Goal: Task Accomplishment & Management: Complete application form

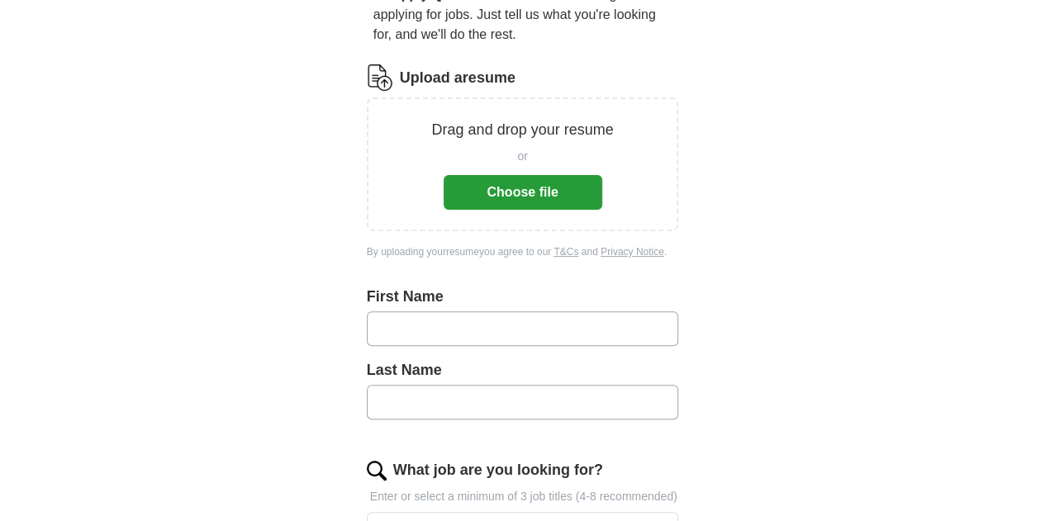
scroll to position [180, 0]
click at [537, 176] on button "Choose file" at bounding box center [522, 193] width 159 height 35
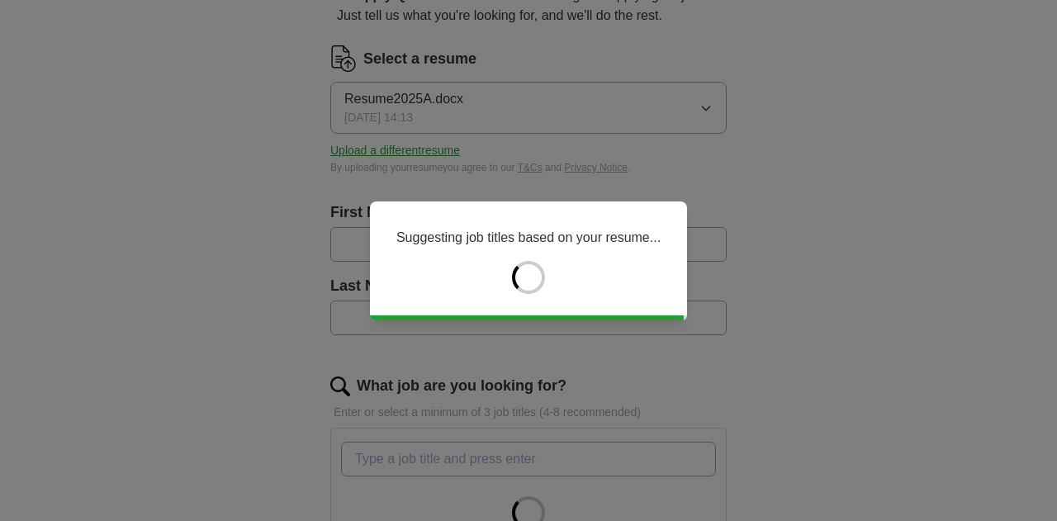
type input "********"
type input "*******"
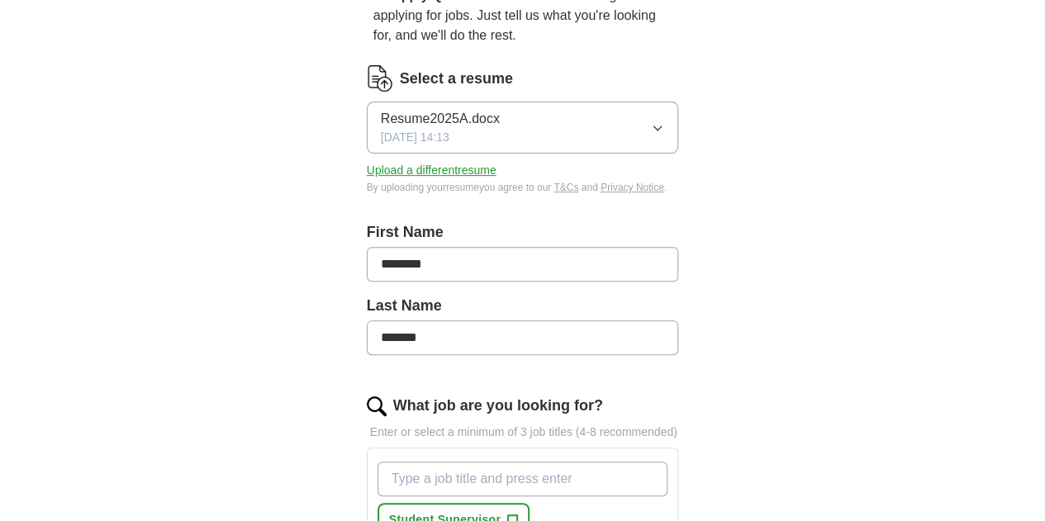
click at [550, 107] on button "Resume2025A.docx 08/27/2025, 14:13" at bounding box center [523, 128] width 312 height 52
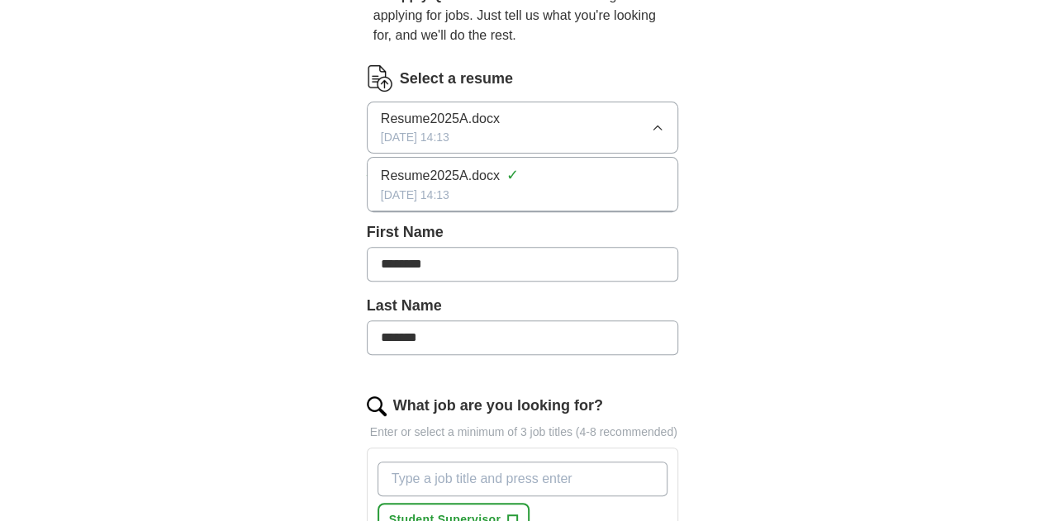
click at [513, 116] on button "Resume2025A.docx 08/27/2025, 14:13" at bounding box center [523, 128] width 312 height 52
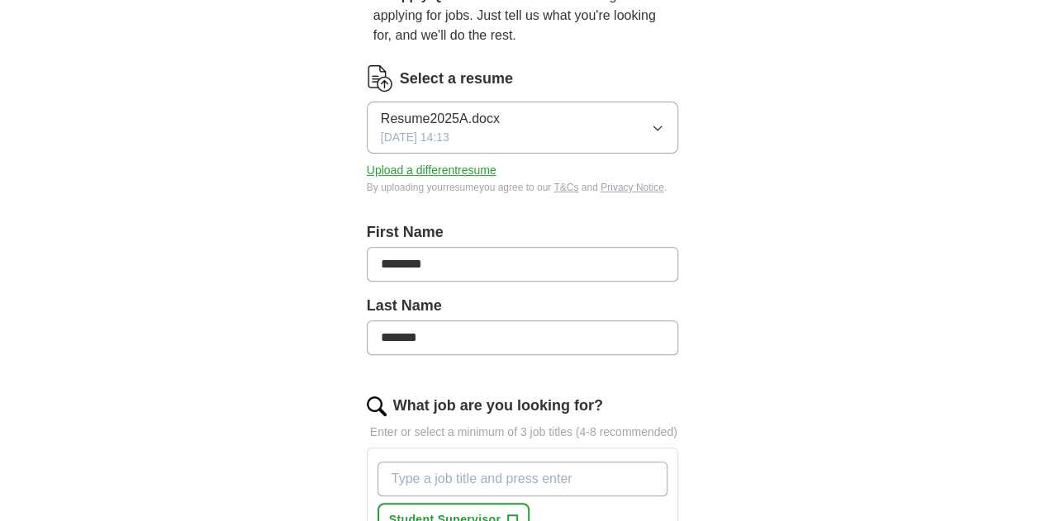
drag, startPoint x: 405, startPoint y: 102, endPoint x: 296, endPoint y: 138, distance: 115.7
click at [311, 138] on div "Let ApplyIQ do the hard work of searching and applying for jobs. Just tell us w…" at bounding box center [522, 496] width 423 height 1067
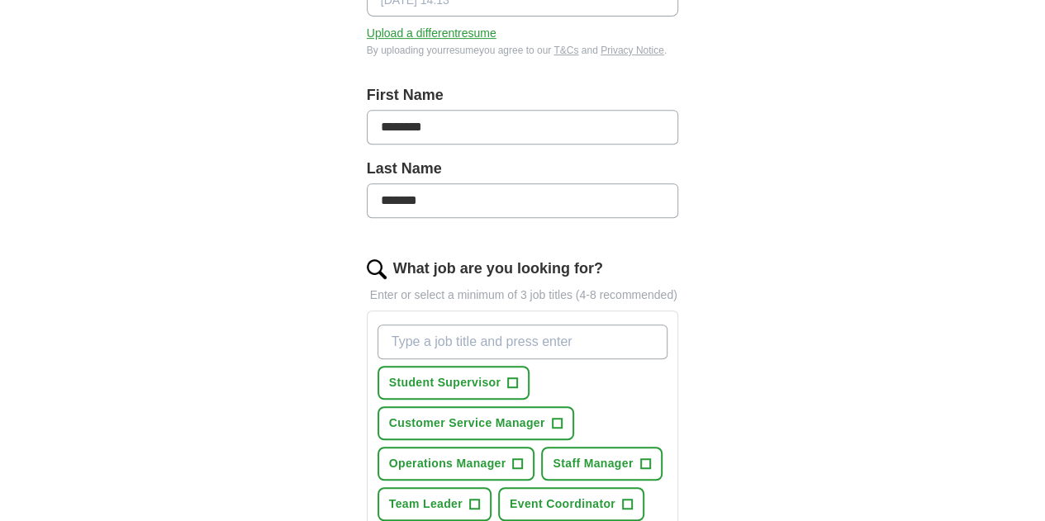
scroll to position [0, 0]
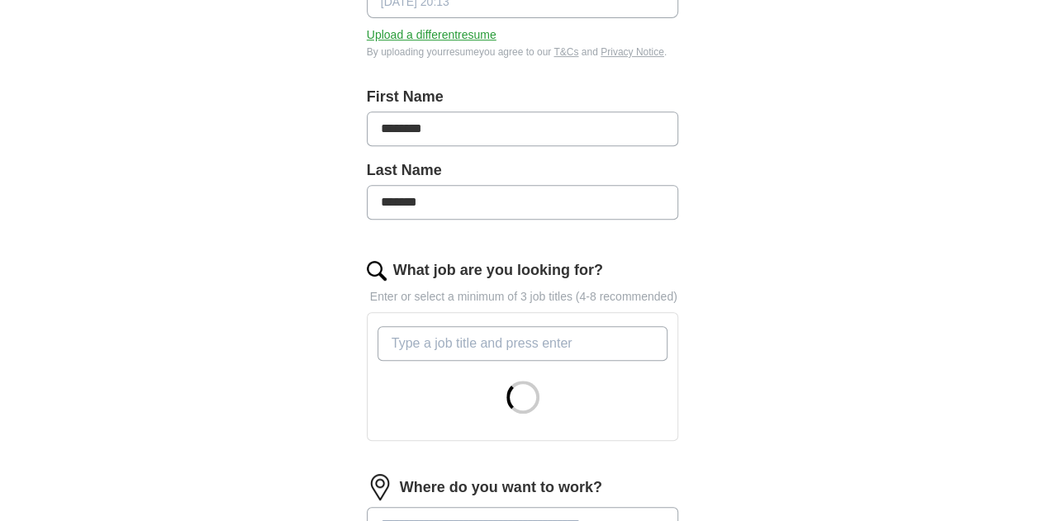
scroll to position [358, 0]
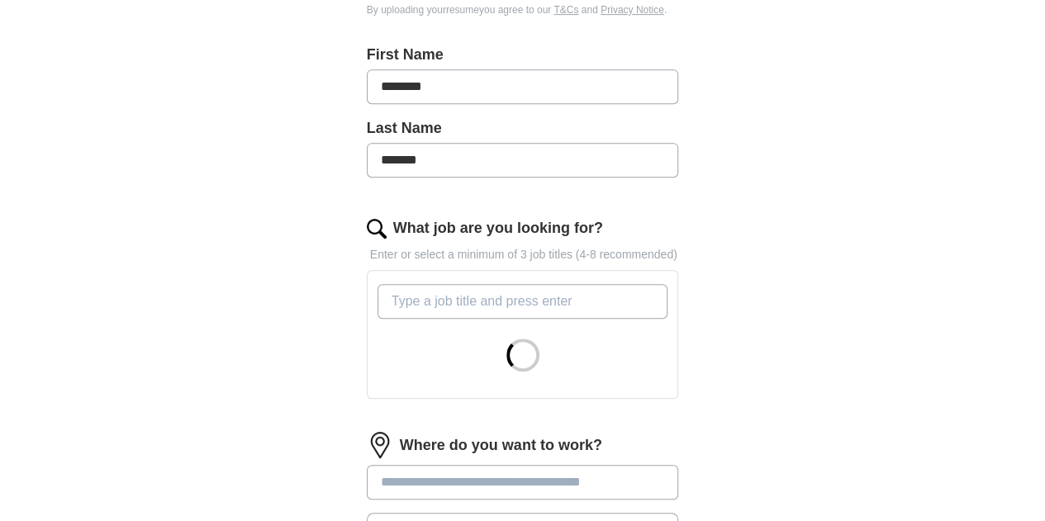
click at [519, 287] on input "What job are you looking for?" at bounding box center [522, 301] width 291 height 35
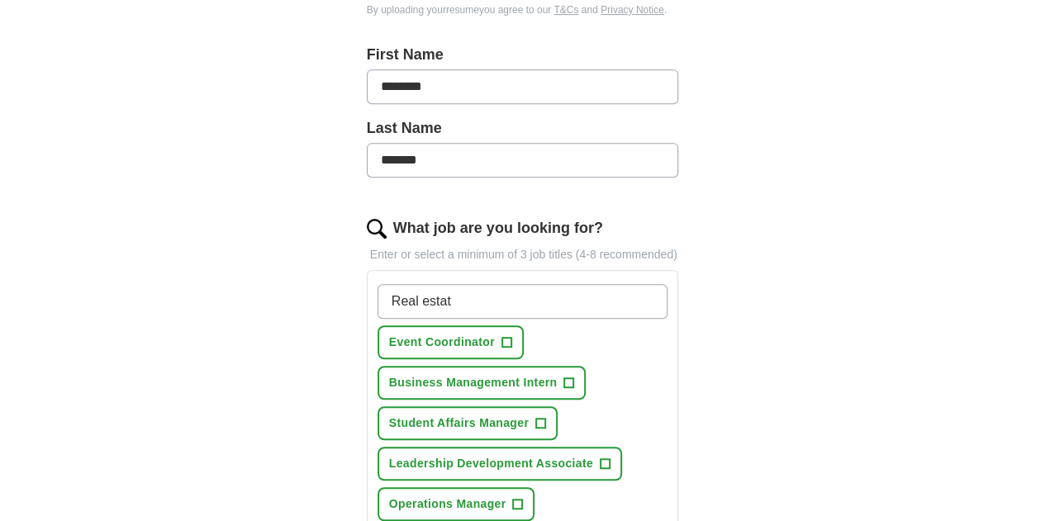
type input "Real estate"
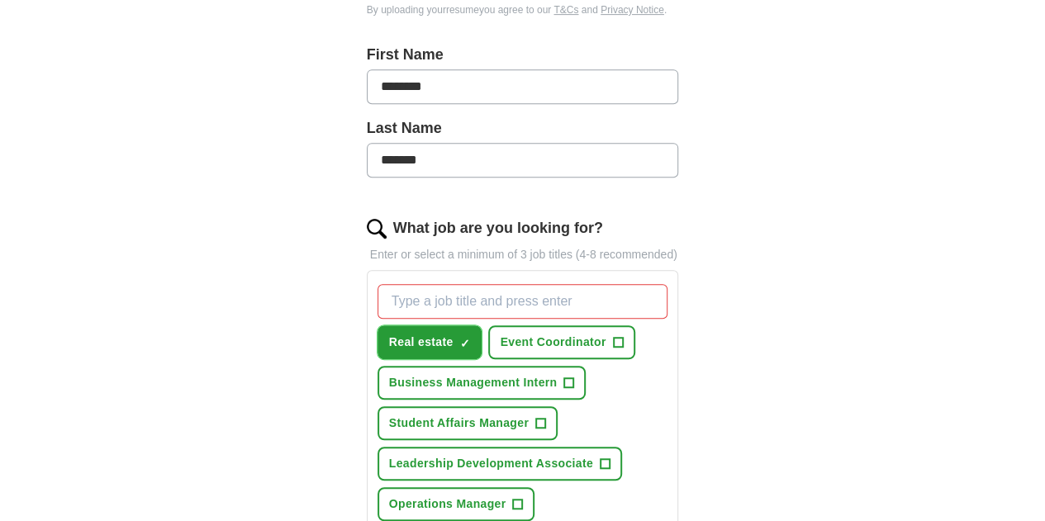
click at [459, 338] on span "✓ ×" at bounding box center [464, 343] width 11 height 10
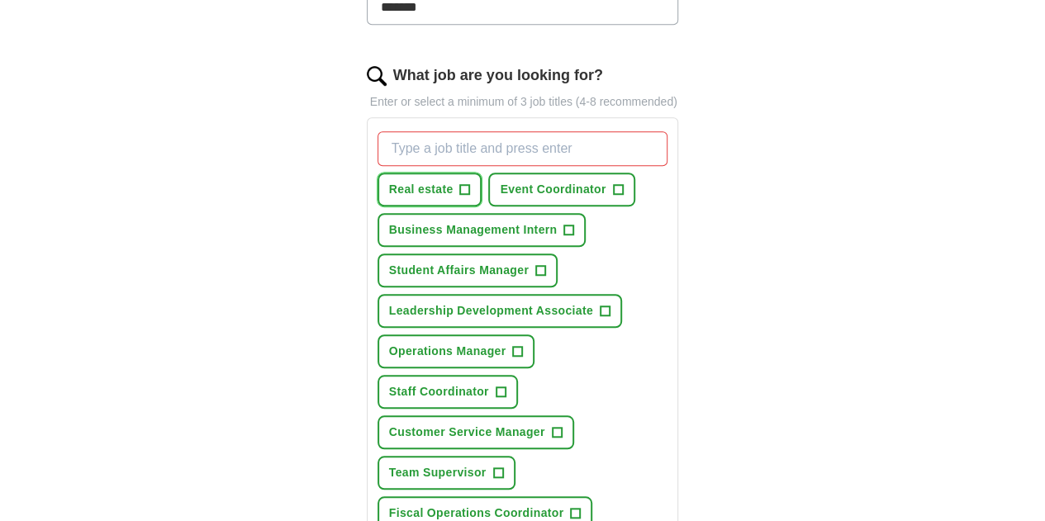
scroll to position [516, 0]
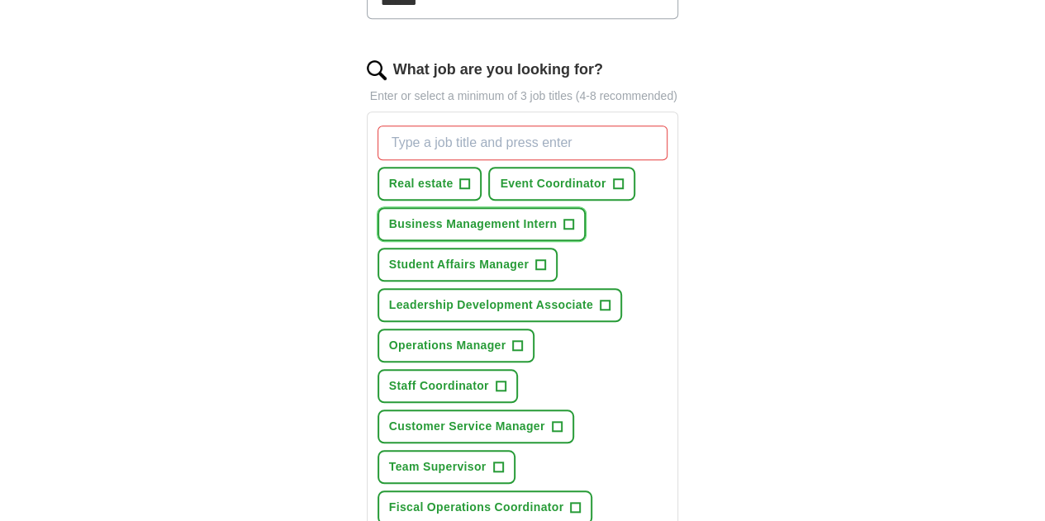
click at [564, 218] on span "+" at bounding box center [569, 224] width 10 height 13
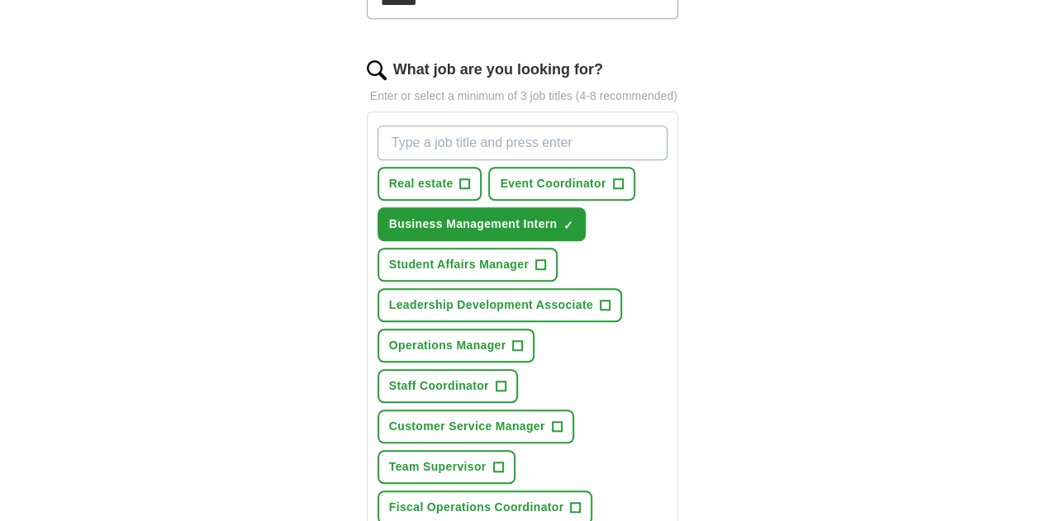
click at [424, 126] on input "What job are you looking for?" at bounding box center [522, 143] width 291 height 35
type input "c"
click at [460, 178] on span "+" at bounding box center [465, 184] width 10 height 13
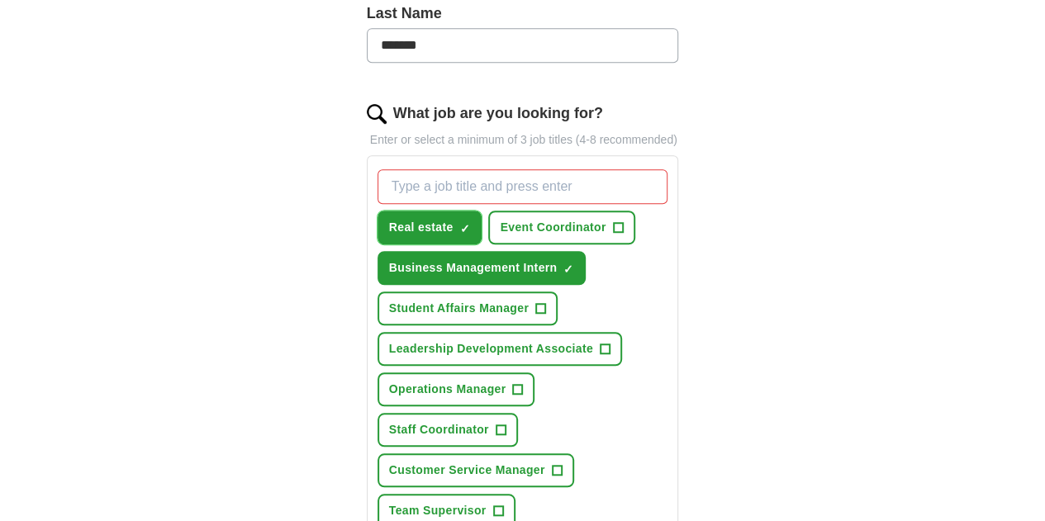
scroll to position [453, 0]
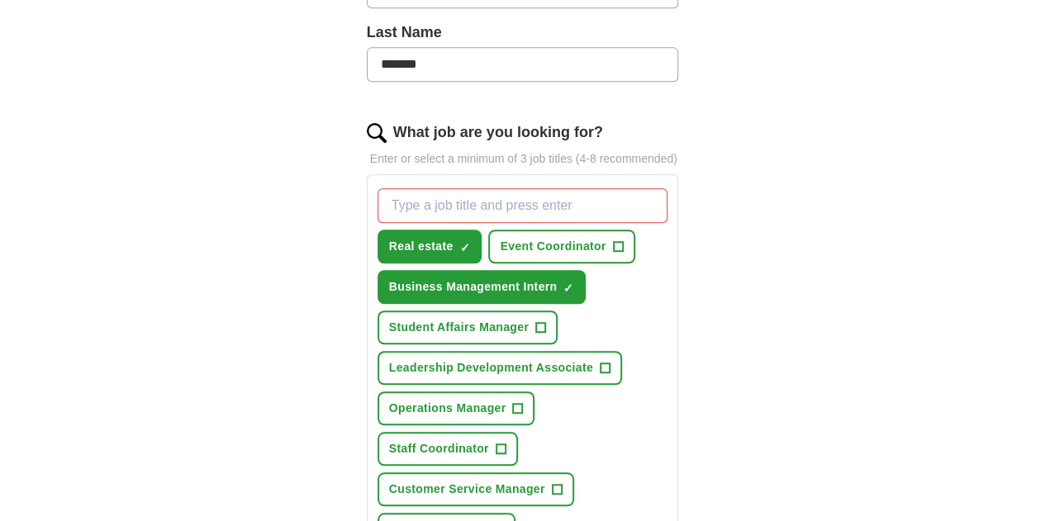
click at [429, 188] on input "What job are you looking for?" at bounding box center [522, 205] width 291 height 35
type input "l"
type input "Development Assistnant"
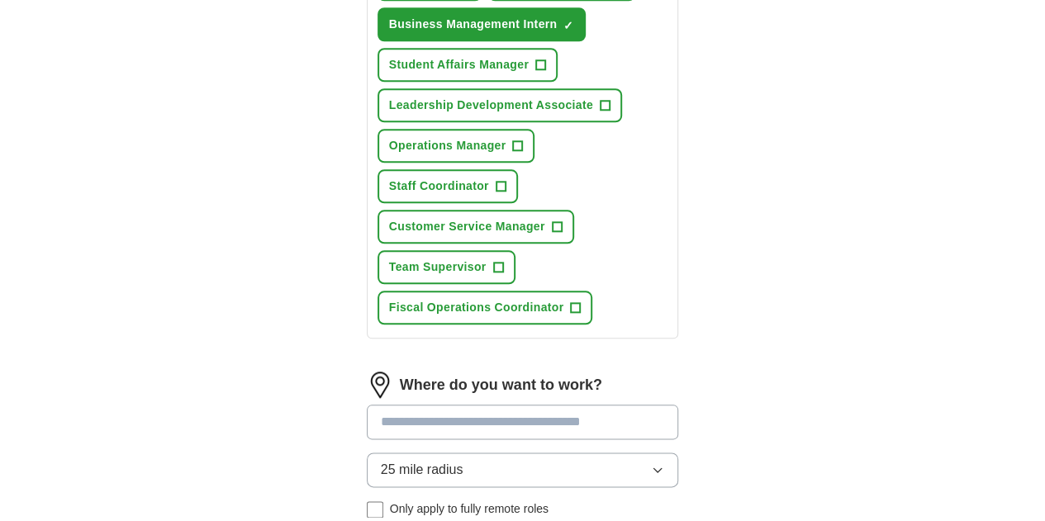
scroll to position [757, 0]
click at [433, 404] on input at bounding box center [523, 421] width 312 height 35
type input "****"
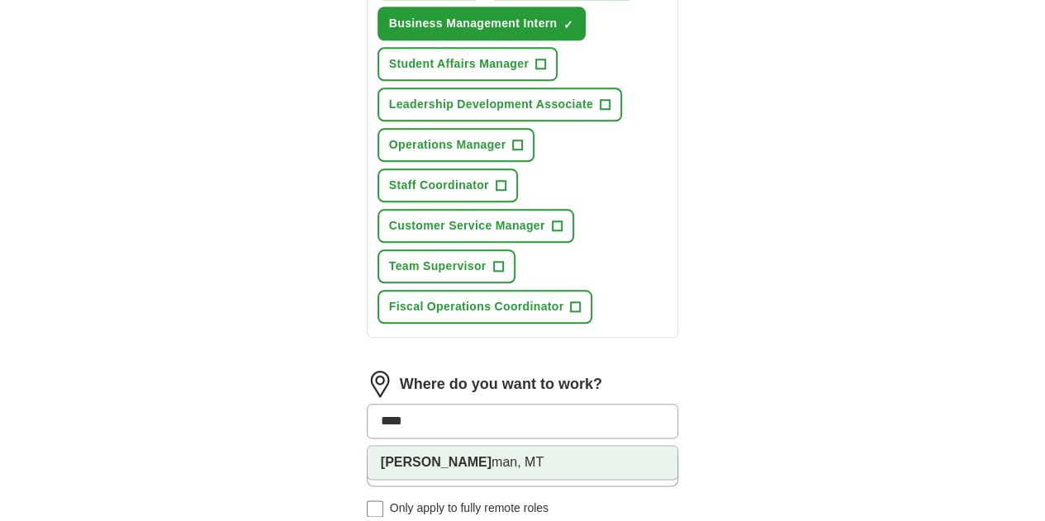
click at [403, 446] on li "[PERSON_NAME] man, MT" at bounding box center [522, 462] width 311 height 33
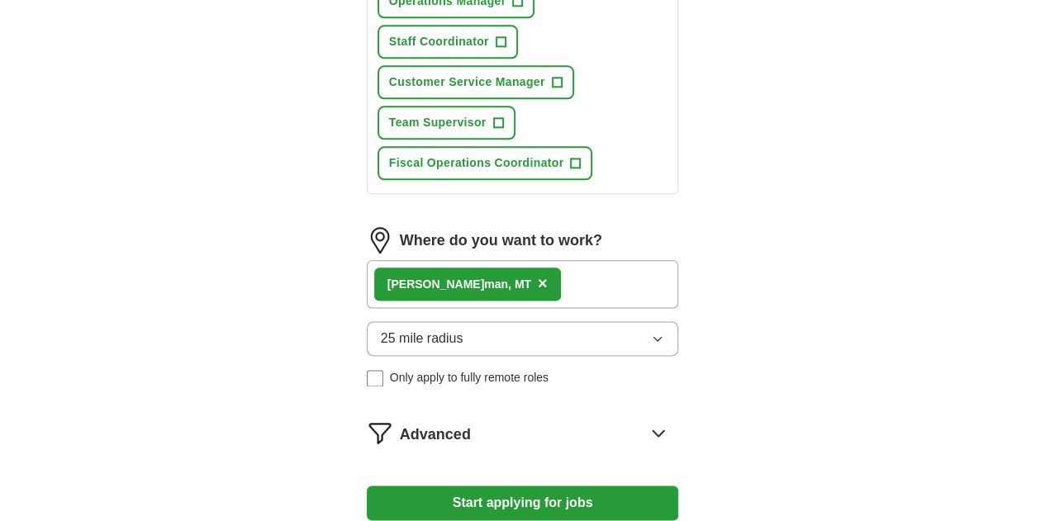
scroll to position [903, 0]
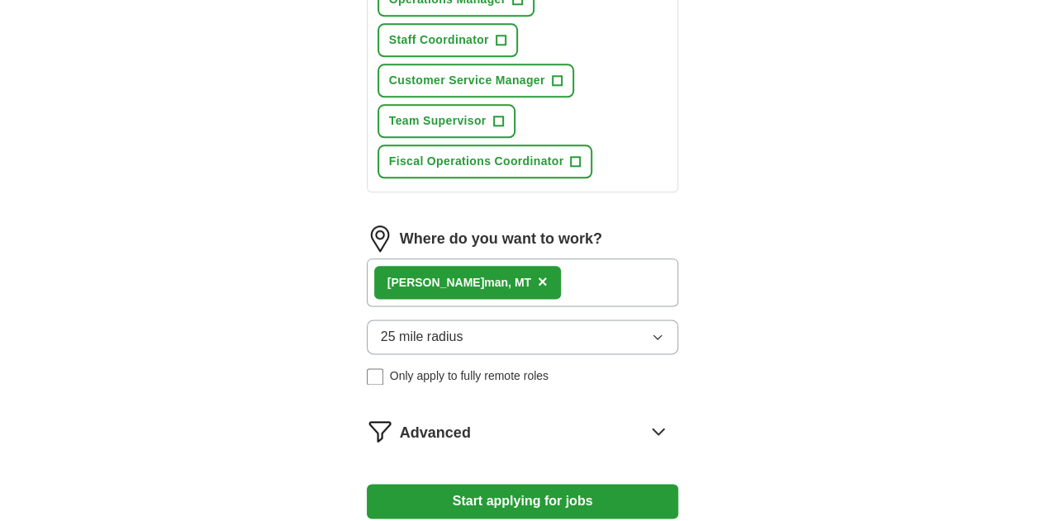
click at [500, 418] on div "Advanced" at bounding box center [539, 431] width 279 height 26
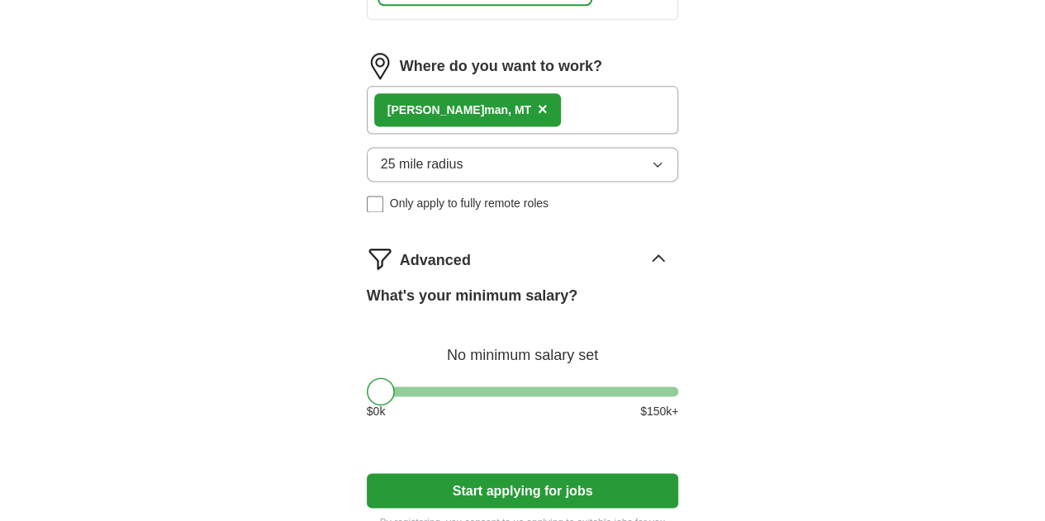
scroll to position [1086, 0]
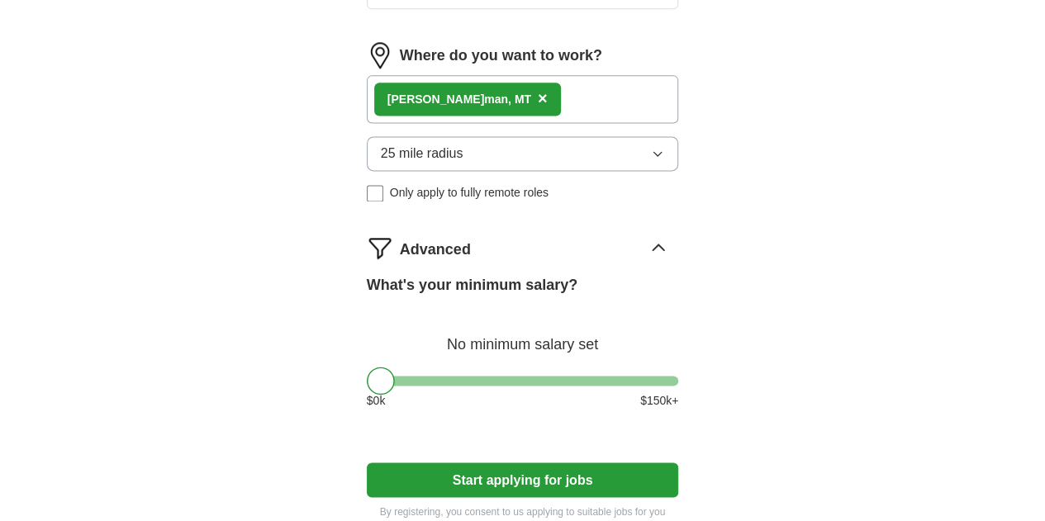
click at [535, 462] on button "Start applying for jobs" at bounding box center [523, 479] width 312 height 35
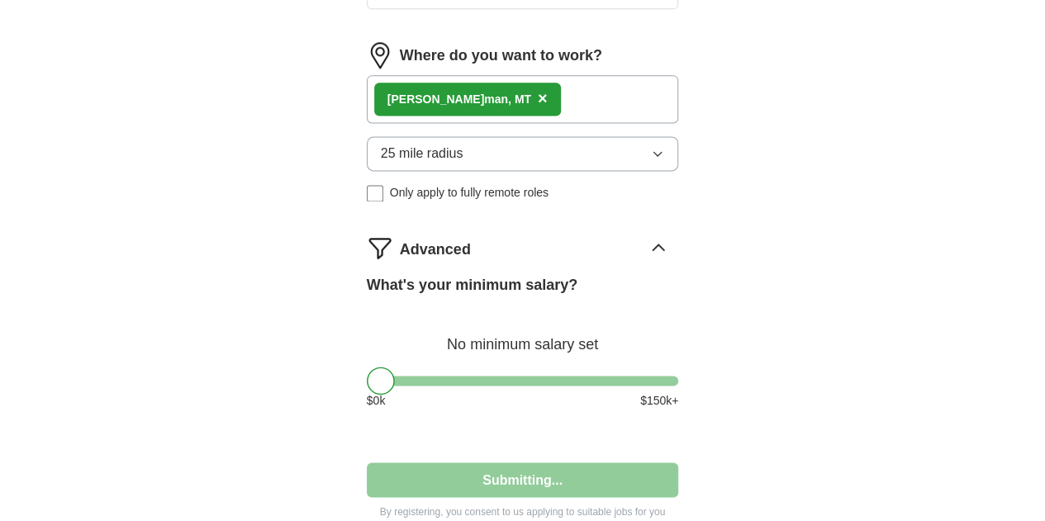
select select "**"
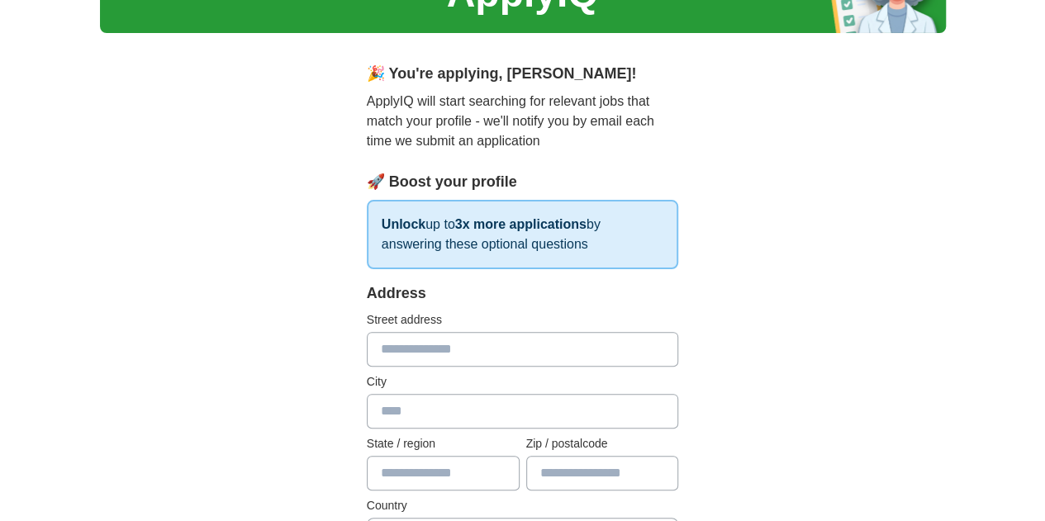
scroll to position [105, 0]
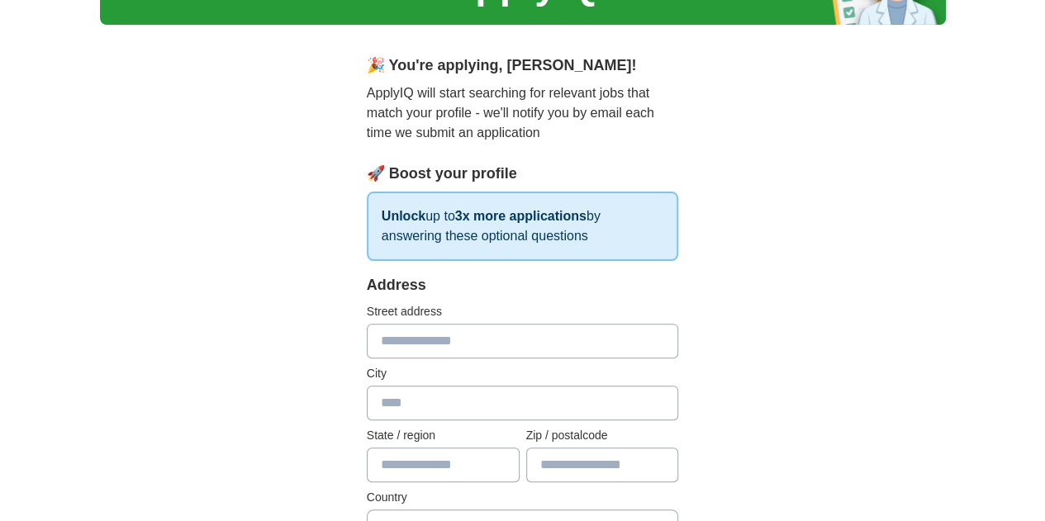
click at [461, 333] on input "text" at bounding box center [523, 341] width 312 height 35
click at [656, 318] on label "Street address" at bounding box center [523, 311] width 312 height 17
click at [491, 338] on input "text" at bounding box center [523, 341] width 312 height 35
type input "**********"
type input "*******"
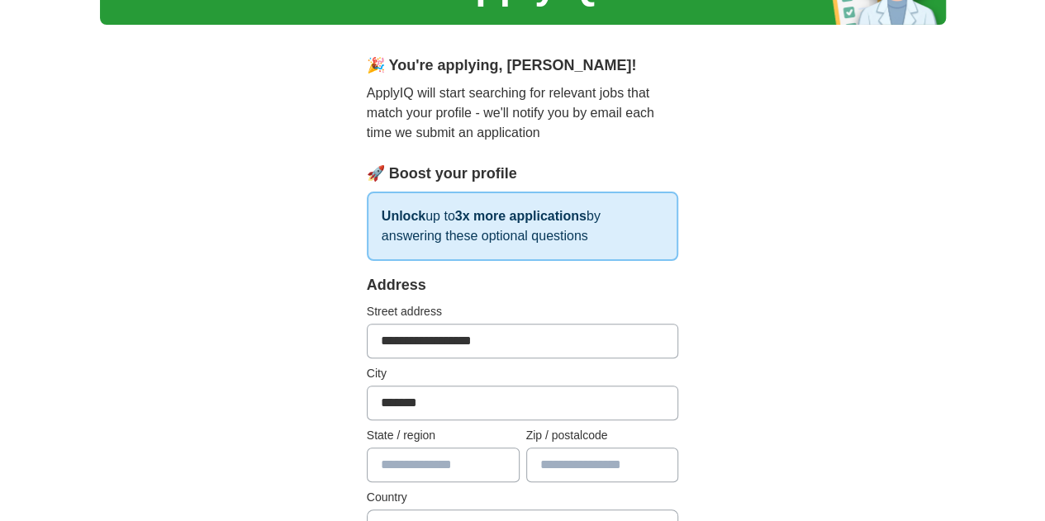
type input "**"
type input "*****"
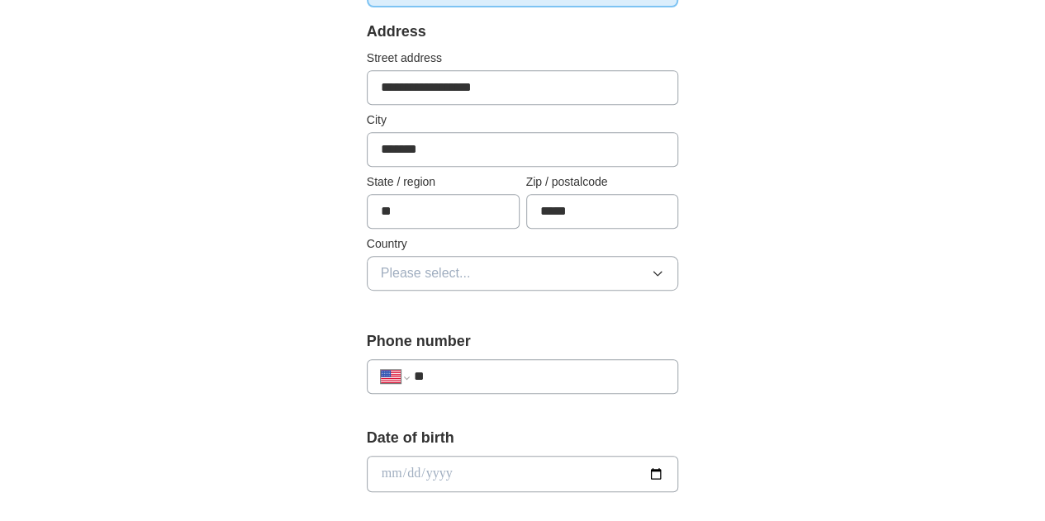
scroll to position [363, 0]
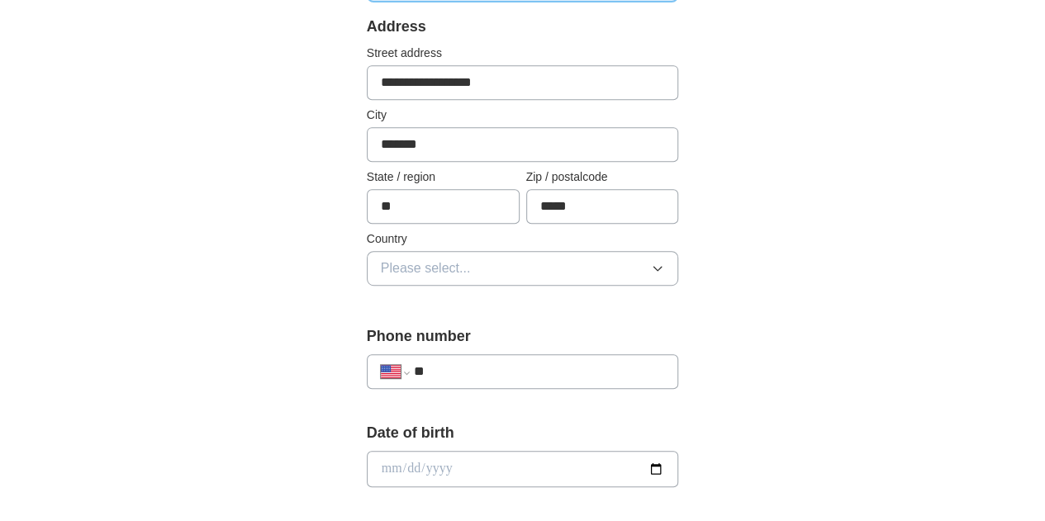
click at [430, 270] on button "Please select..." at bounding box center [523, 268] width 312 height 35
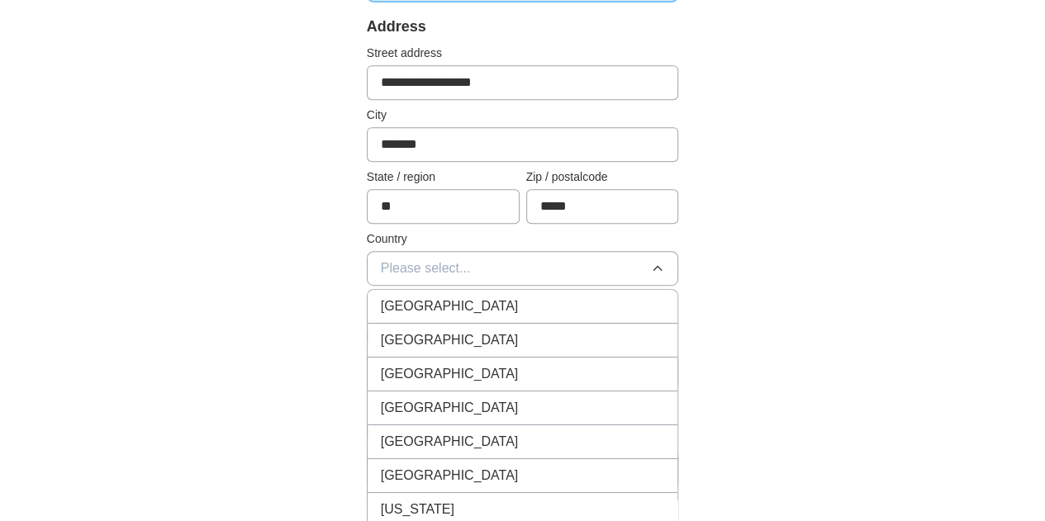
click at [428, 344] on div "[GEOGRAPHIC_DATA]" at bounding box center [523, 340] width 284 height 20
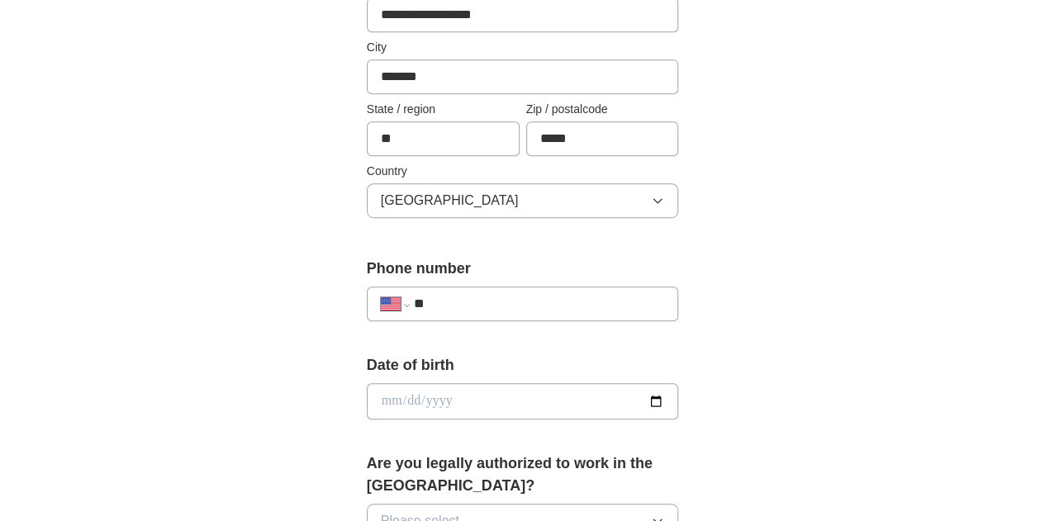
scroll to position [448, 0]
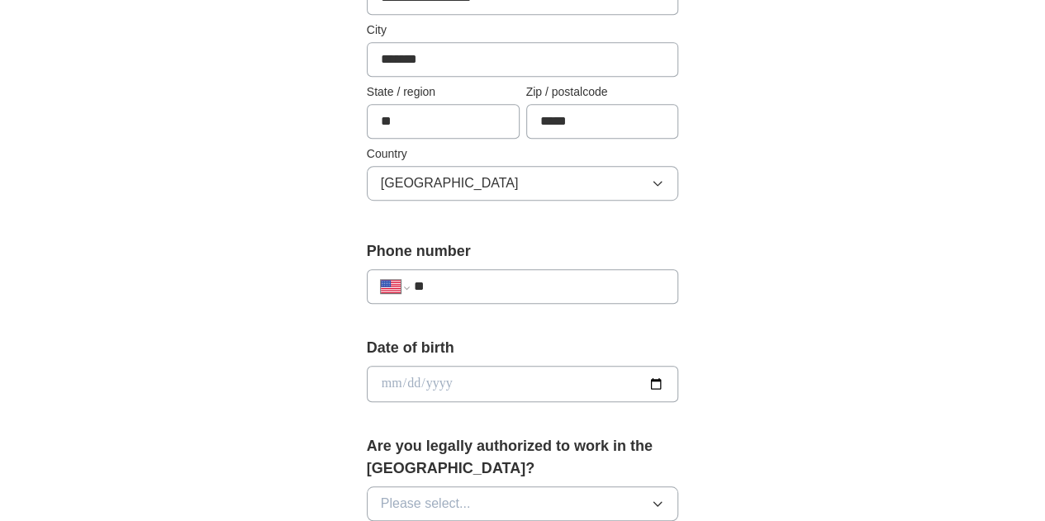
click at [554, 282] on input "**" at bounding box center [539, 287] width 251 height 20
type input "**********"
click at [411, 381] on input "date" at bounding box center [523, 384] width 312 height 36
click at [368, 380] on input "date" at bounding box center [523, 384] width 312 height 36
click at [367, 378] on input "date" at bounding box center [523, 384] width 312 height 36
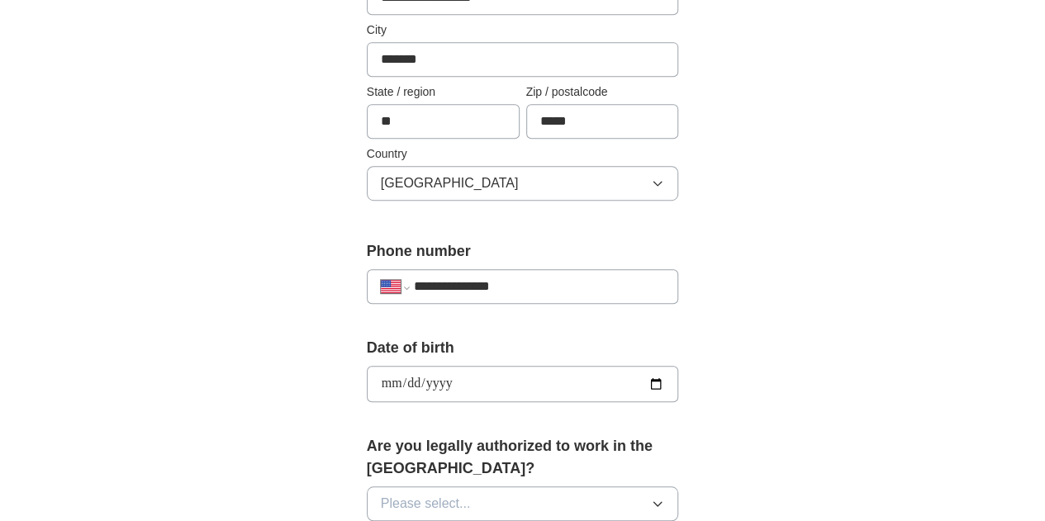
type input "**********"
click at [734, 369] on div "**********" at bounding box center [522, 409] width 423 height 1431
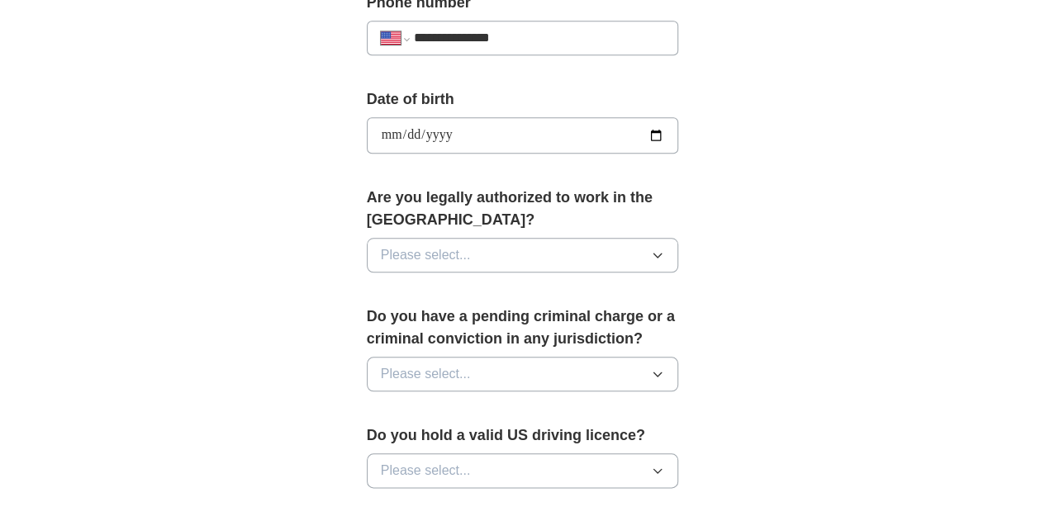
scroll to position [701, 0]
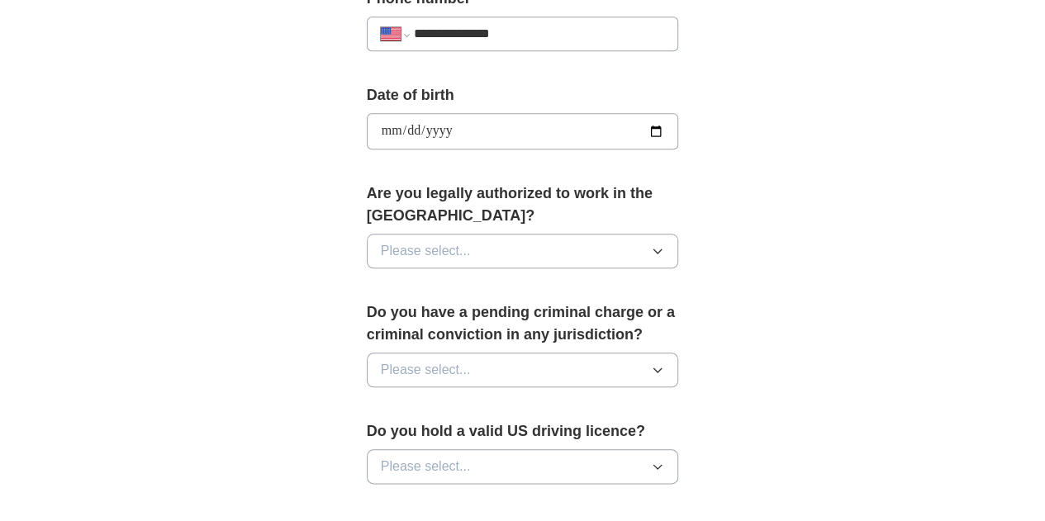
click at [605, 234] on button "Please select..." at bounding box center [523, 251] width 312 height 35
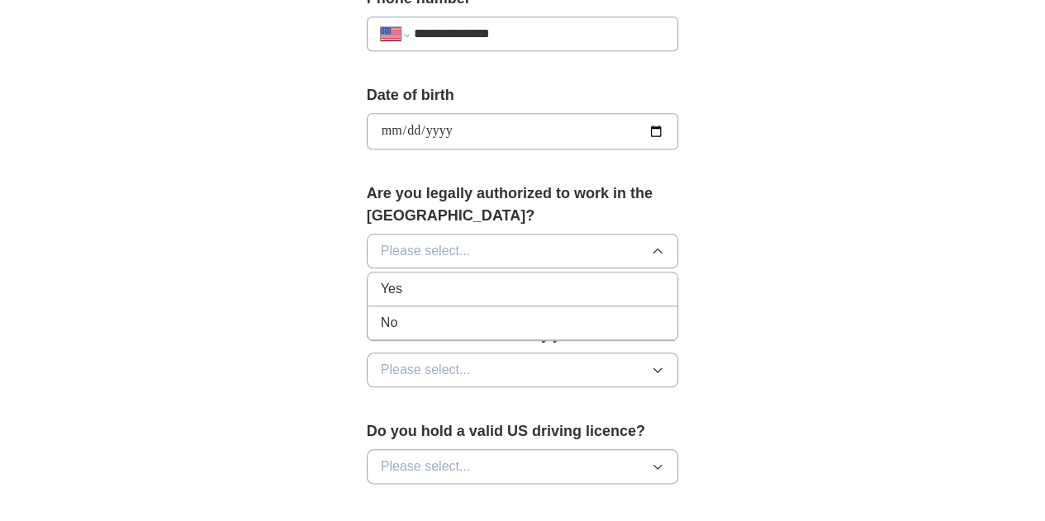
click at [519, 279] on div "Yes" at bounding box center [523, 289] width 284 height 20
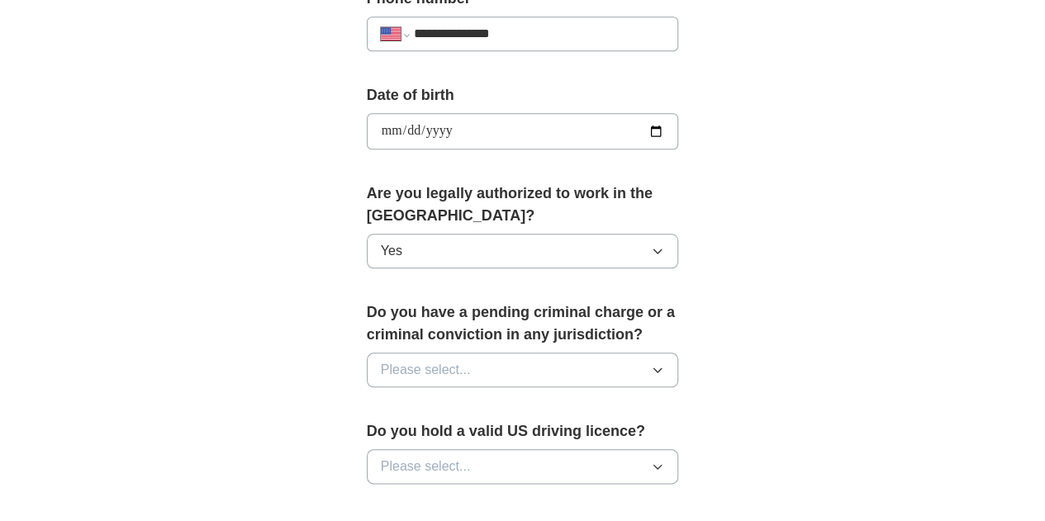
click at [515, 355] on button "Please select..." at bounding box center [523, 370] width 312 height 35
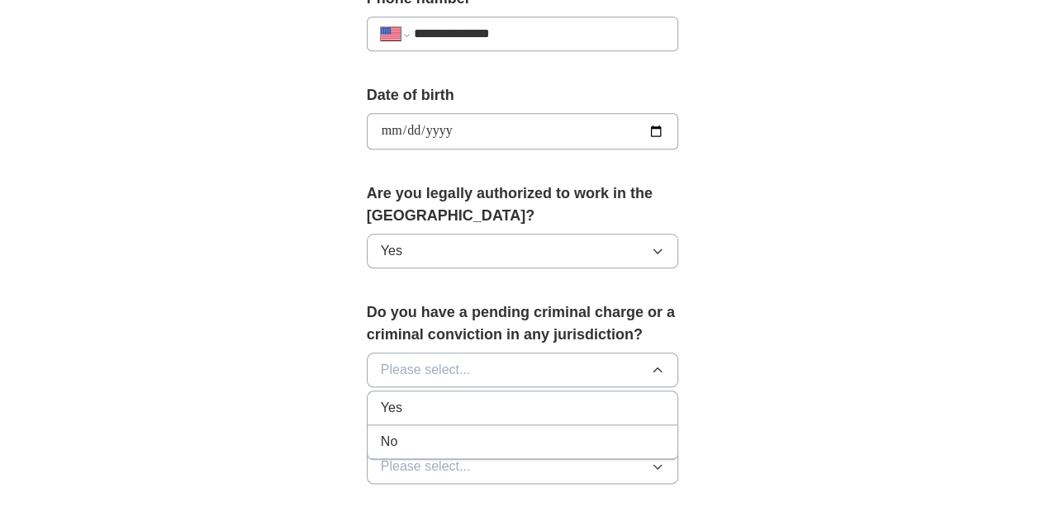
click at [410, 427] on li "No" at bounding box center [522, 442] width 311 height 34
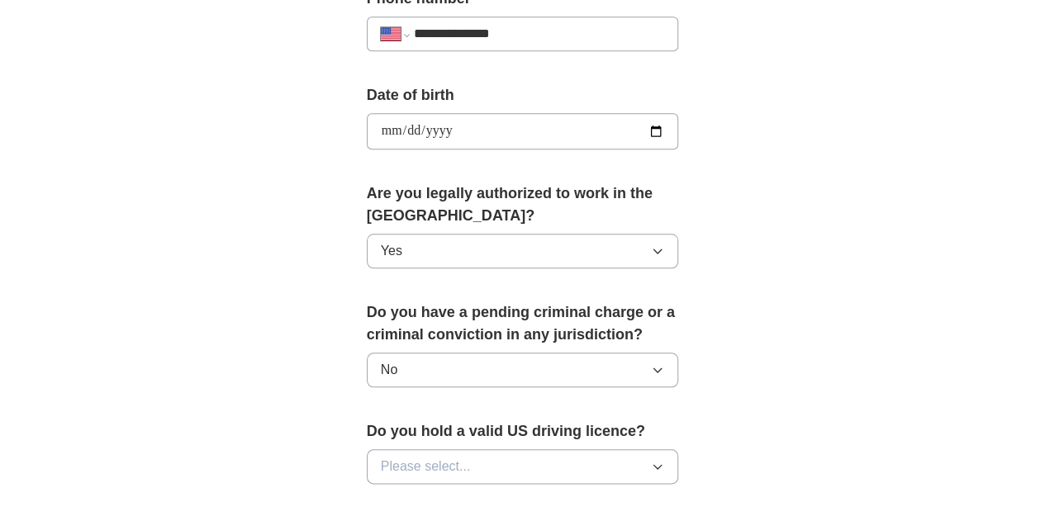
click at [409, 457] on span "Please select..." at bounding box center [426, 467] width 90 height 20
click at [409, 495] on div "Yes" at bounding box center [523, 505] width 284 height 20
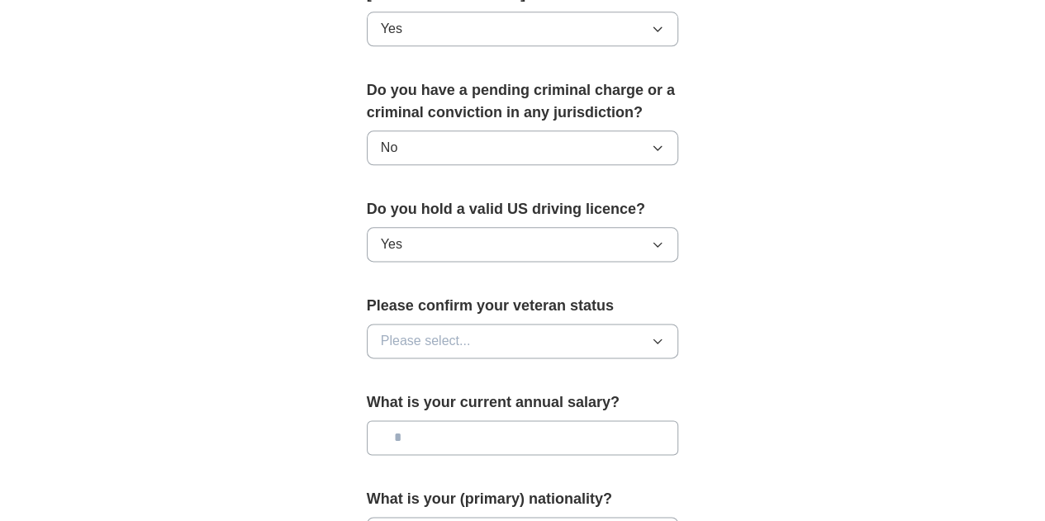
scroll to position [924, 0]
click at [478, 323] on button "Please select..." at bounding box center [523, 340] width 312 height 35
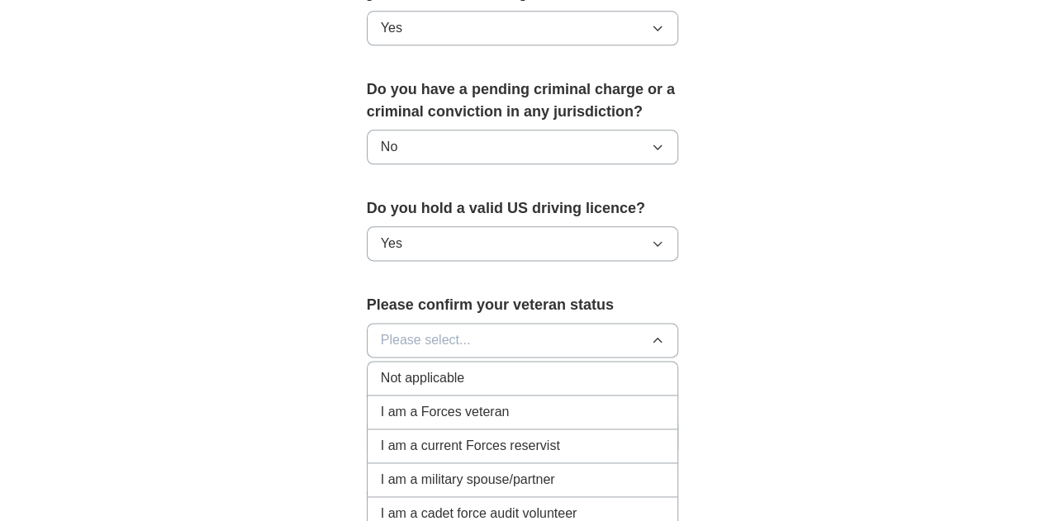
click at [461, 368] on div "Not applicable" at bounding box center [523, 378] width 284 height 20
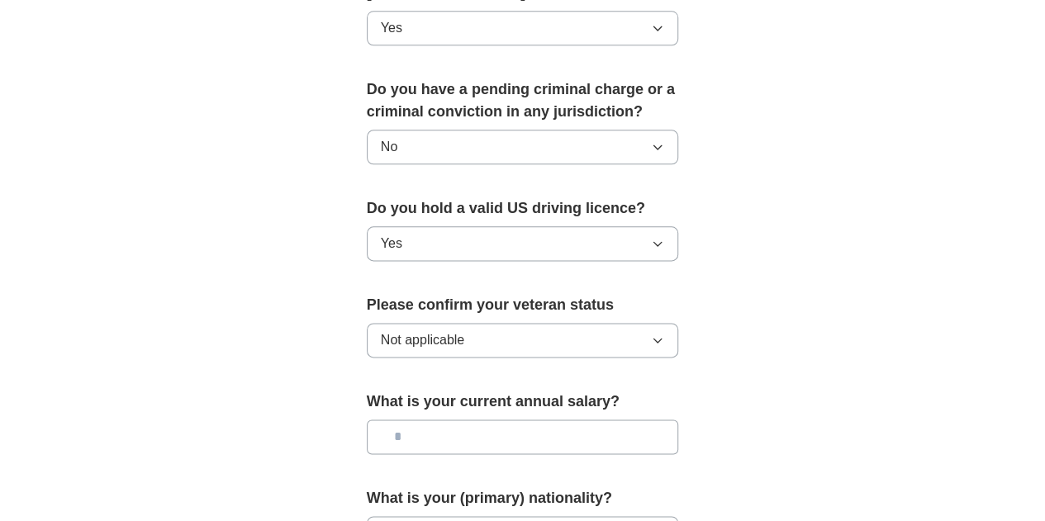
click at [453, 420] on input "text" at bounding box center [523, 437] width 312 height 35
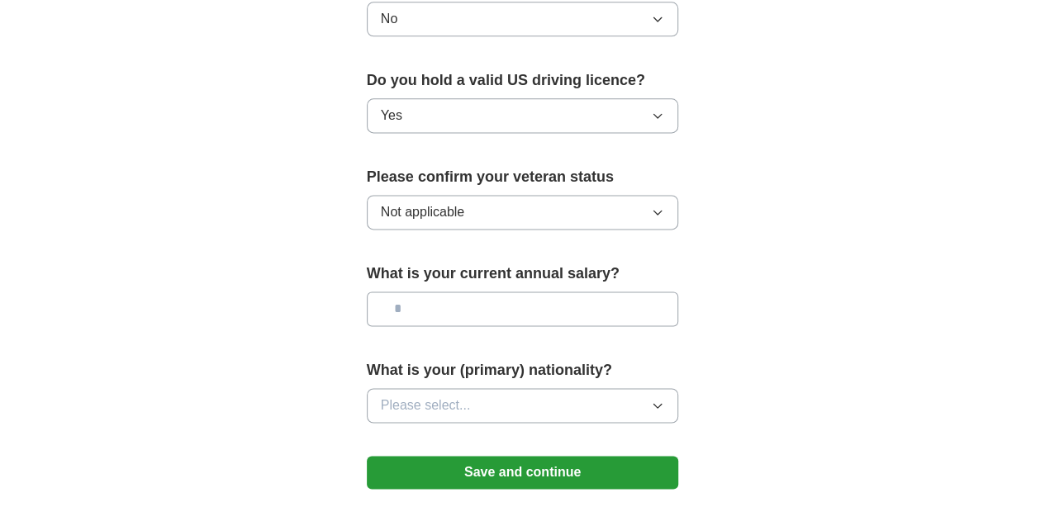
scroll to position [1092, 0]
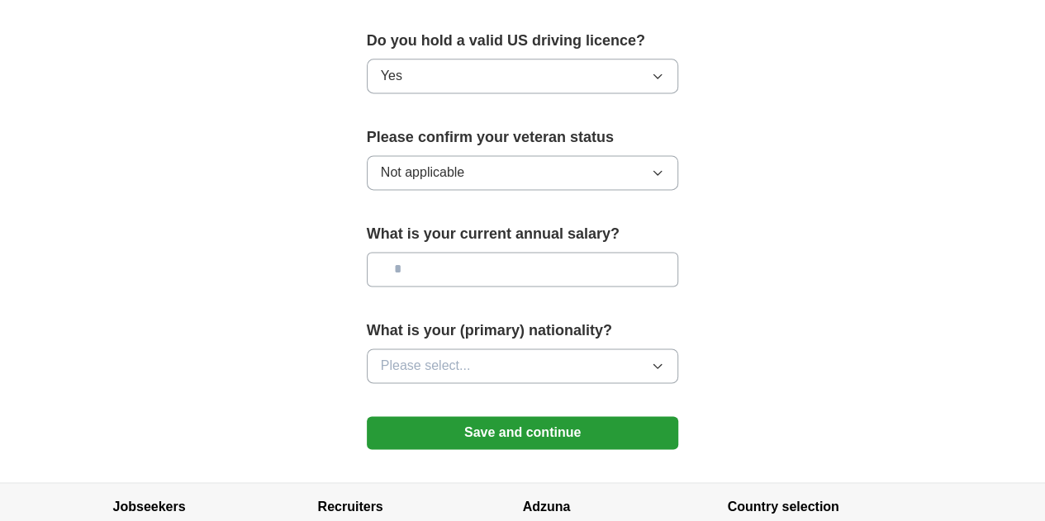
click at [407, 356] on span "Please select..." at bounding box center [426, 366] width 90 height 20
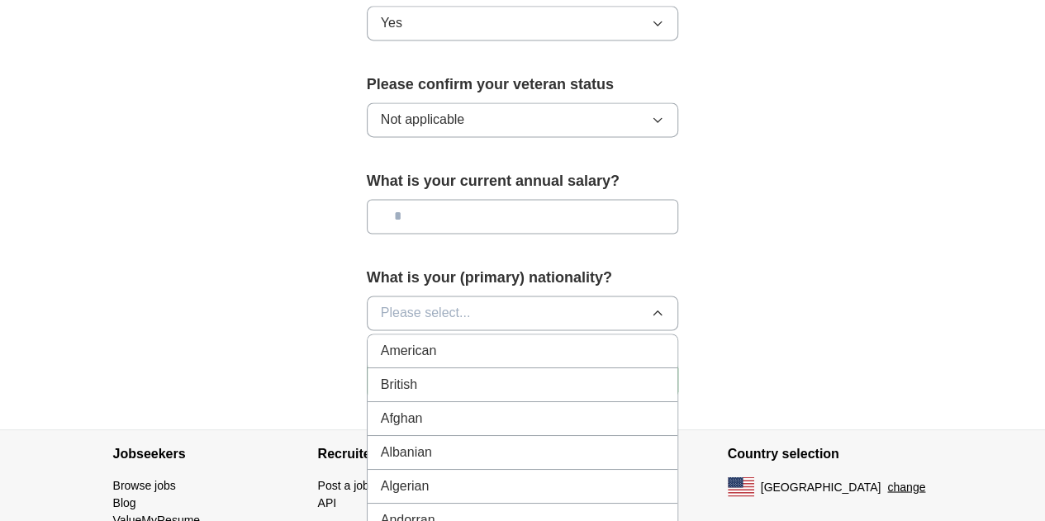
scroll to position [1145, 0]
click at [400, 340] on div "American" at bounding box center [523, 350] width 284 height 20
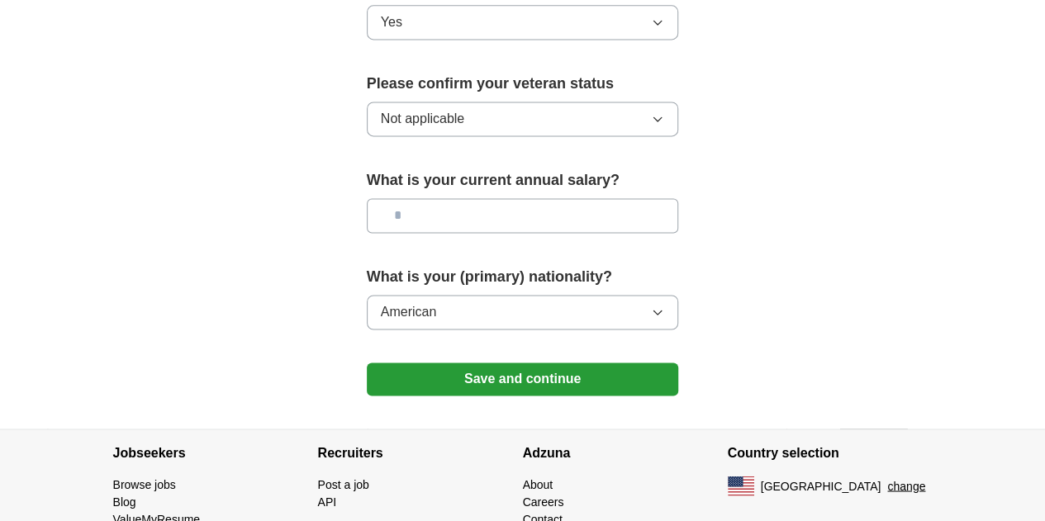
click at [413, 363] on button "Save and continue" at bounding box center [523, 379] width 312 height 33
